Goal: Task Accomplishment & Management: Use online tool/utility

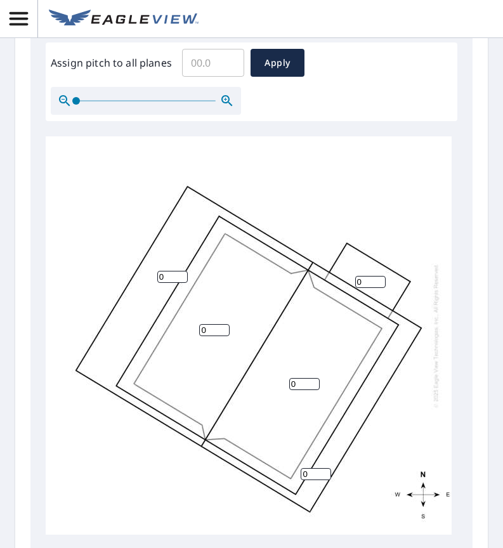
scroll to position [573, 0]
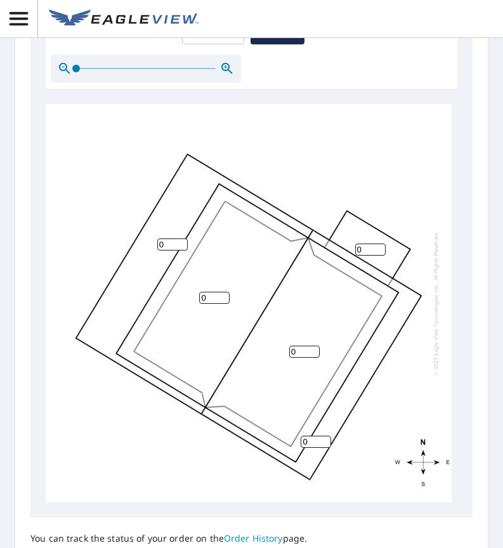
click at [166, 243] on input "0" at bounding box center [172, 244] width 30 height 12
type input "5"
click at [309, 438] on input "0" at bounding box center [316, 442] width 30 height 12
type input "5"
click at [362, 250] on input "0" at bounding box center [370, 250] width 30 height 12
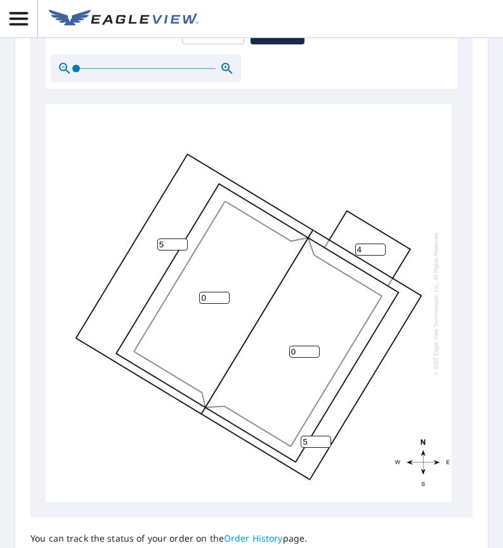
type input "4"
drag, startPoint x: 207, startPoint y: 299, endPoint x: 212, endPoint y: 292, distance: 8.3
click at [210, 293] on input "0" at bounding box center [214, 298] width 30 height 12
type input "7"
drag, startPoint x: 296, startPoint y: 349, endPoint x: 318, endPoint y: 358, distance: 23.3
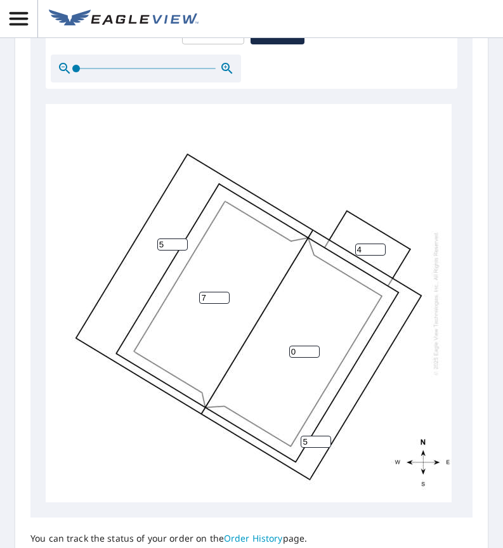
click at [298, 349] on input "0" at bounding box center [304, 352] width 30 height 12
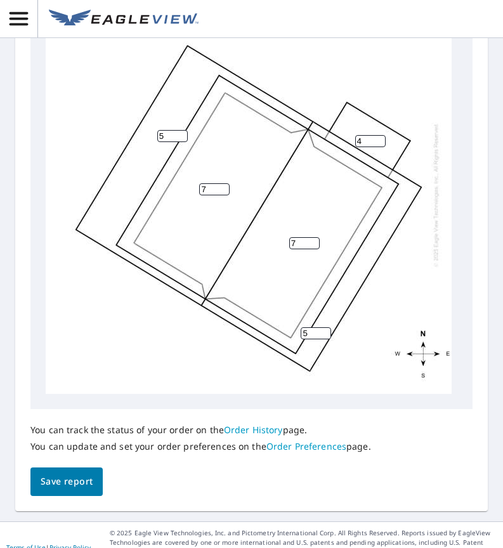
scroll to position [706, 0]
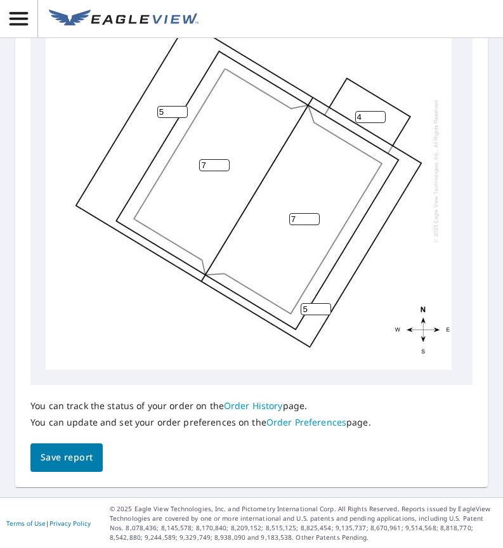
type input "7"
click at [79, 453] on span "Save report" at bounding box center [67, 458] width 52 height 16
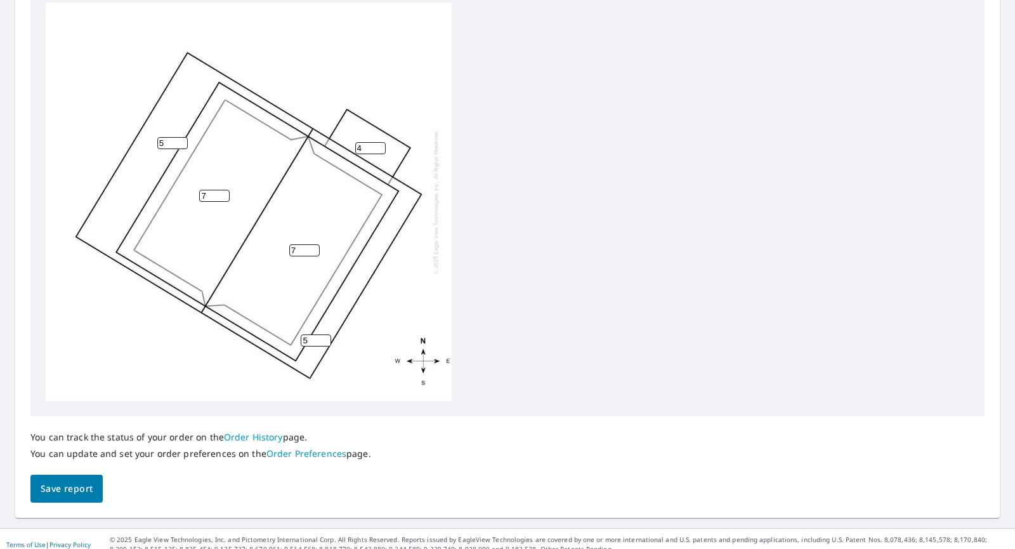
scroll to position [501, 0]
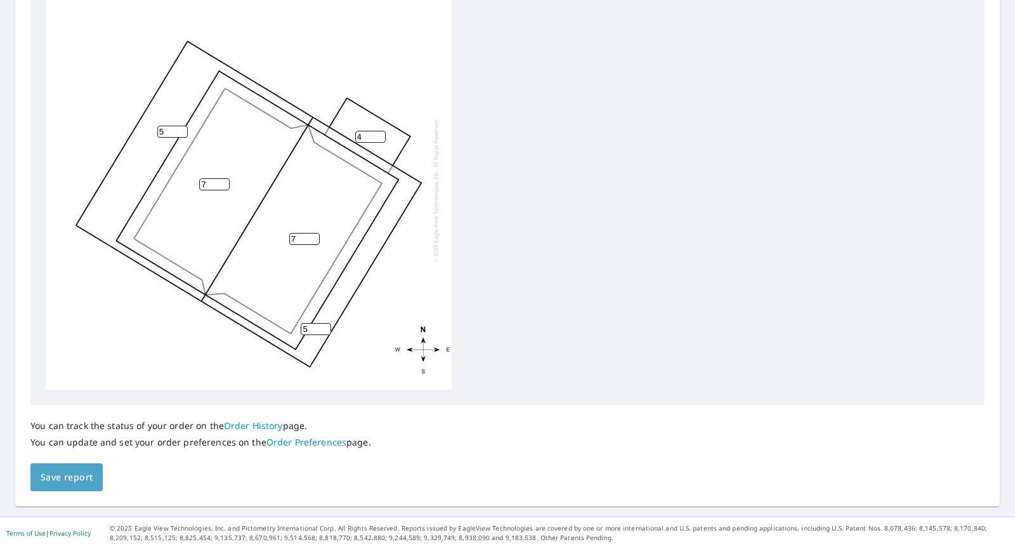
click at [62, 481] on span "Save report" at bounding box center [67, 477] width 52 height 16
